Goal: Information Seeking & Learning: Learn about a topic

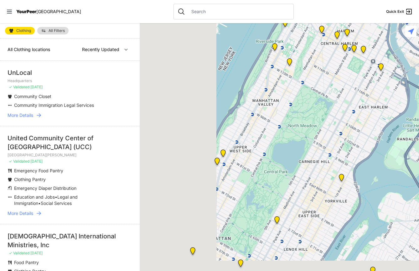
select select "recentlyUpdated"
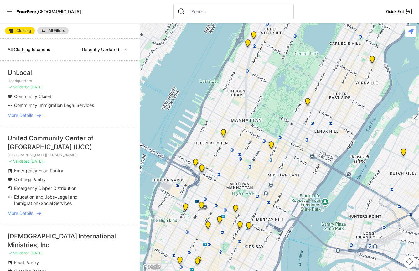
drag, startPoint x: 286, startPoint y: 251, endPoint x: 316, endPoint y: 131, distance: 123.7
click at [316, 131] on div at bounding box center [280, 147] width 280 height 248
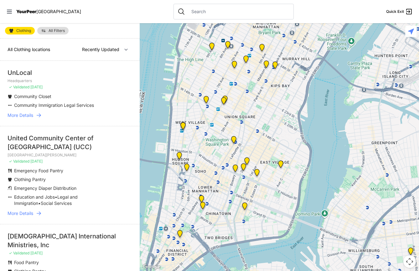
drag, startPoint x: 259, startPoint y: 212, endPoint x: 285, endPoint y: 49, distance: 164.6
click at [285, 49] on div at bounding box center [280, 147] width 280 height 248
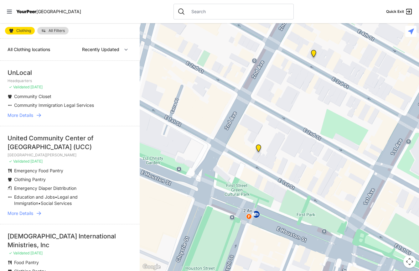
drag, startPoint x: 234, startPoint y: 195, endPoint x: 259, endPoint y: 165, distance: 38.9
click at [259, 165] on div at bounding box center [280, 147] width 280 height 248
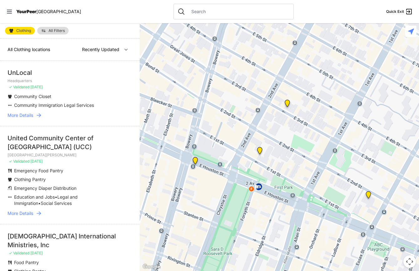
click at [287, 104] on img "Maryhouse" at bounding box center [288, 105] width 8 height 10
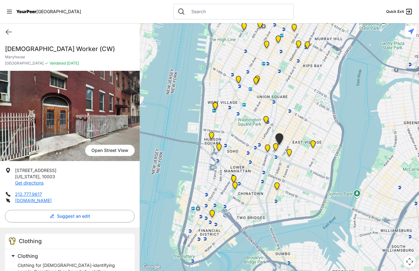
click at [278, 146] on img "St. Joseph House" at bounding box center [276, 148] width 8 height 10
click at [277, 146] on img "St. Joseph House" at bounding box center [276, 148] width 8 height 10
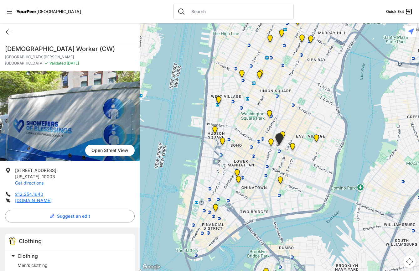
click at [269, 141] on img "Bowery Campus" at bounding box center [271, 144] width 8 height 10
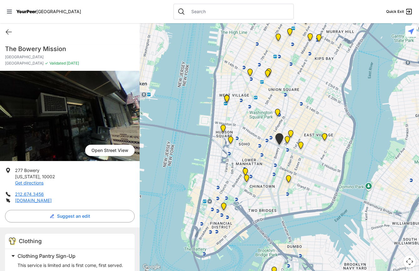
click at [277, 112] on img "Harvey Milk High School" at bounding box center [278, 114] width 8 height 10
